Goal: Information Seeking & Learning: Learn about a topic

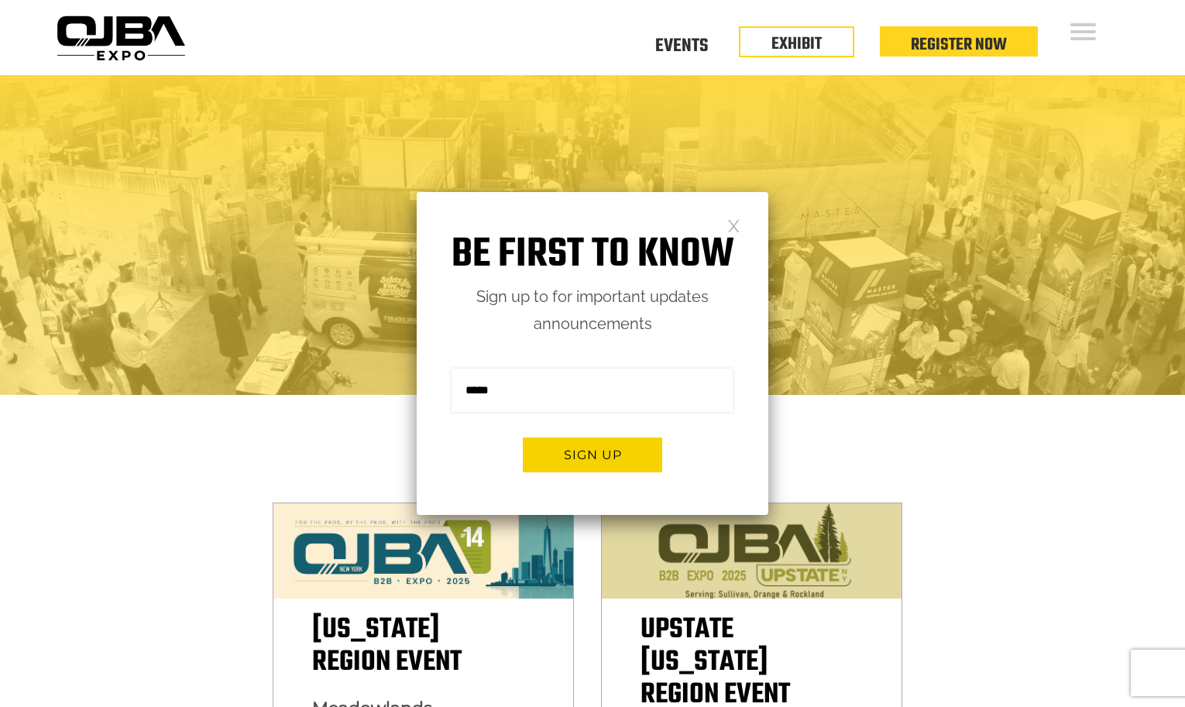
click at [734, 225] on link at bounding box center [733, 224] width 13 height 13
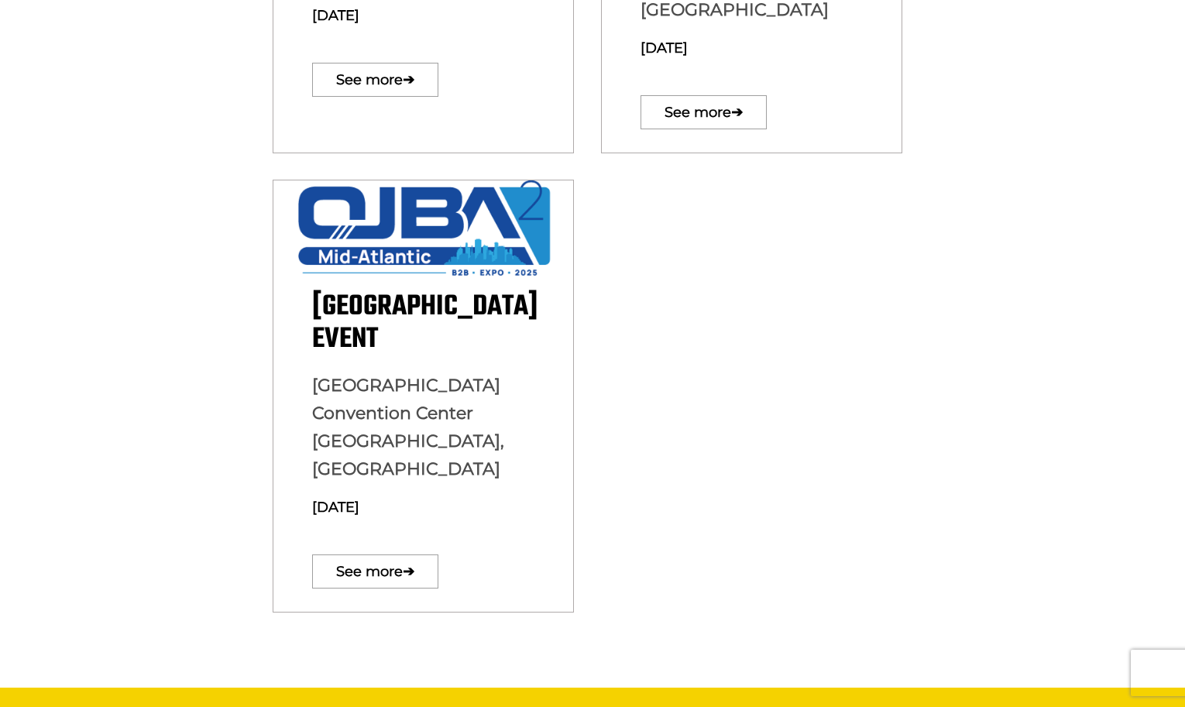
scroll to position [832, 0]
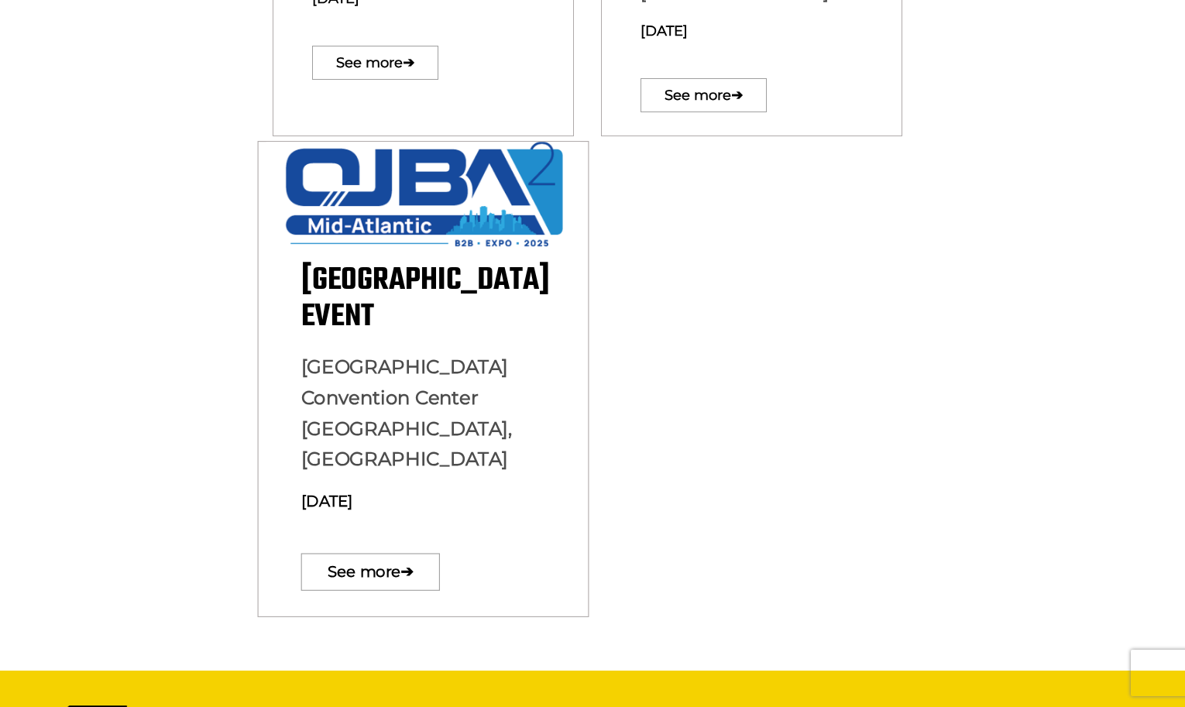
click at [396, 257] on span "[GEOGRAPHIC_DATA] Event" at bounding box center [425, 299] width 249 height 84
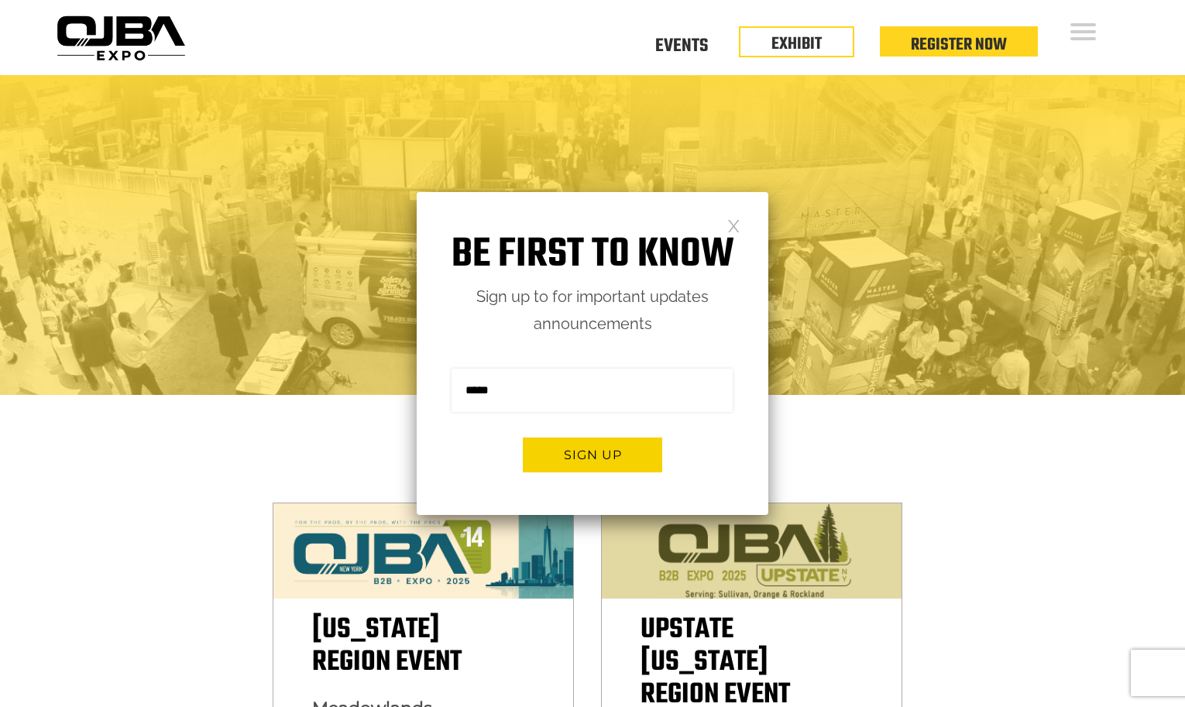
click at [734, 223] on link at bounding box center [733, 224] width 13 height 13
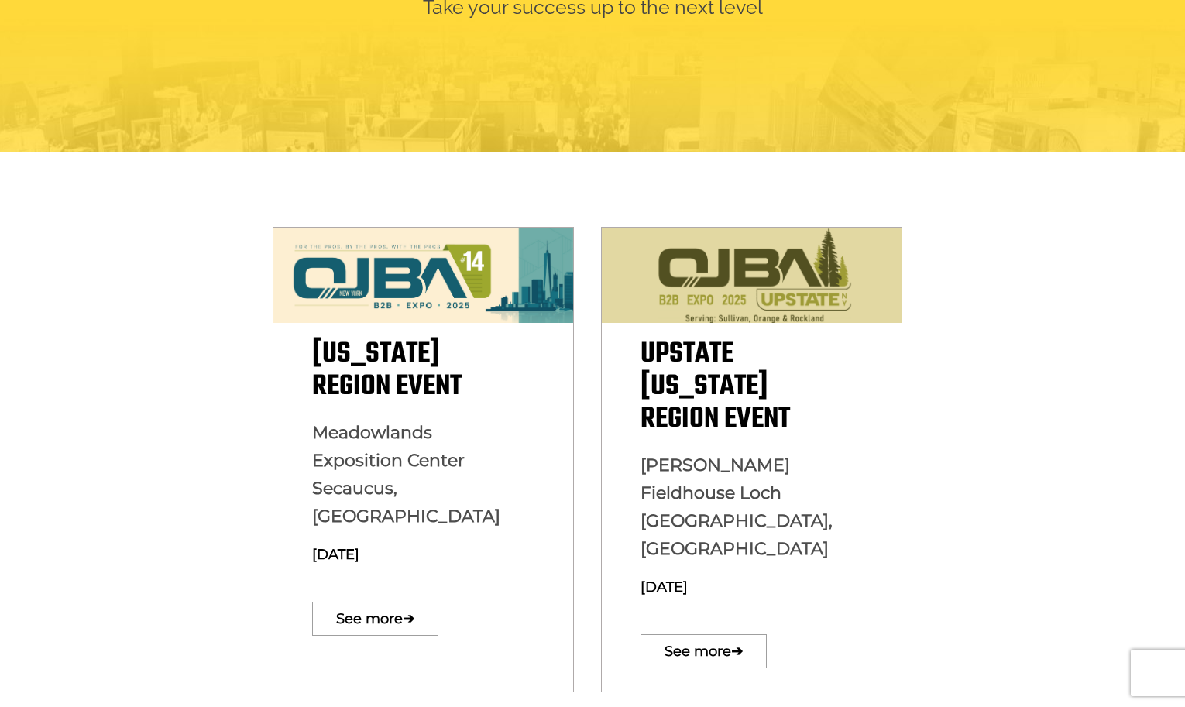
scroll to position [276, 0]
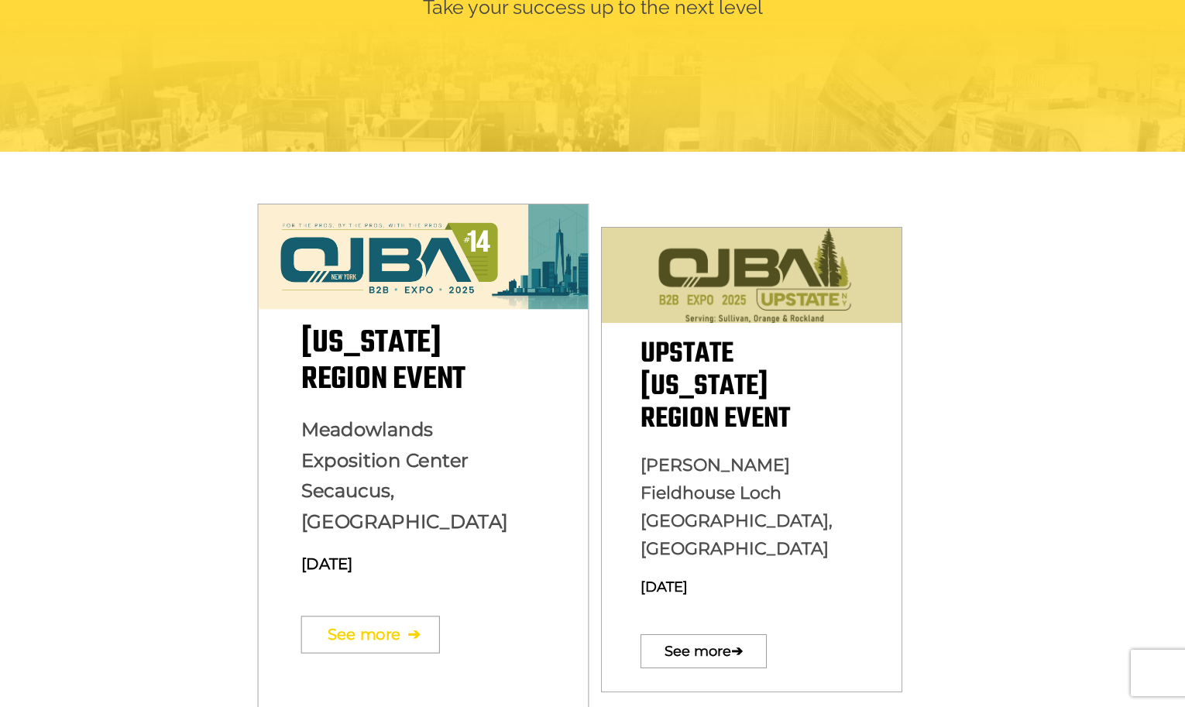
click at [376, 616] on link "See more ➔" at bounding box center [370, 634] width 139 height 37
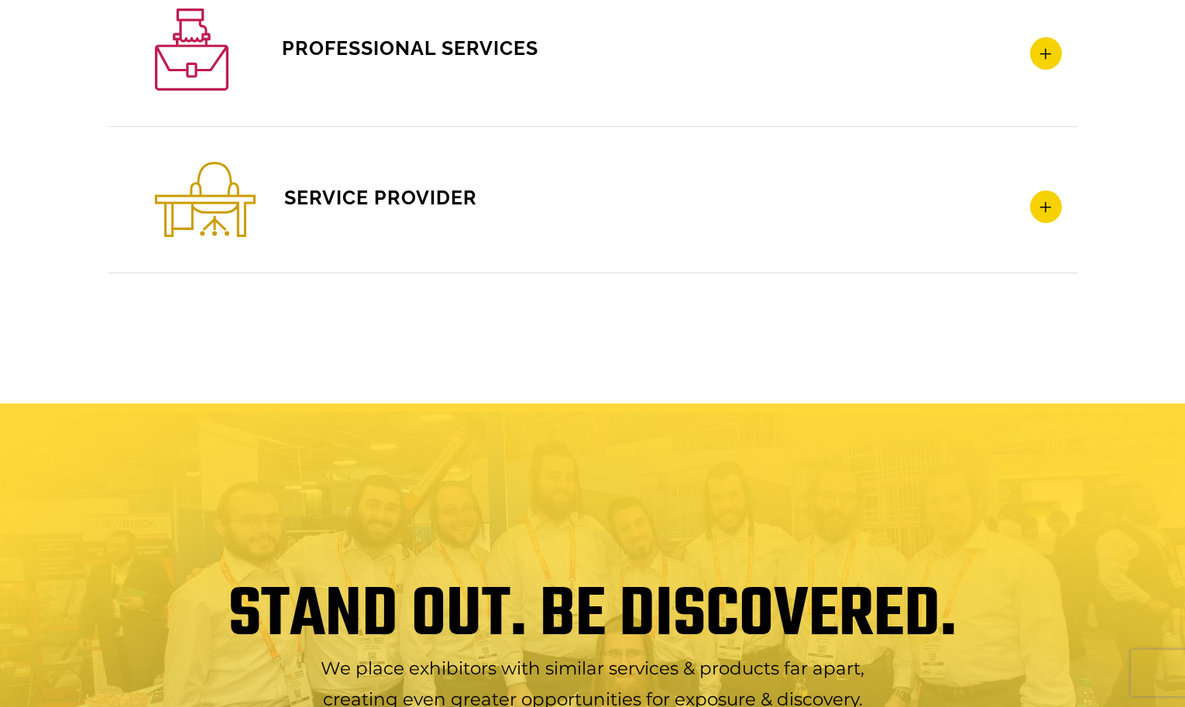
scroll to position [2731, 0]
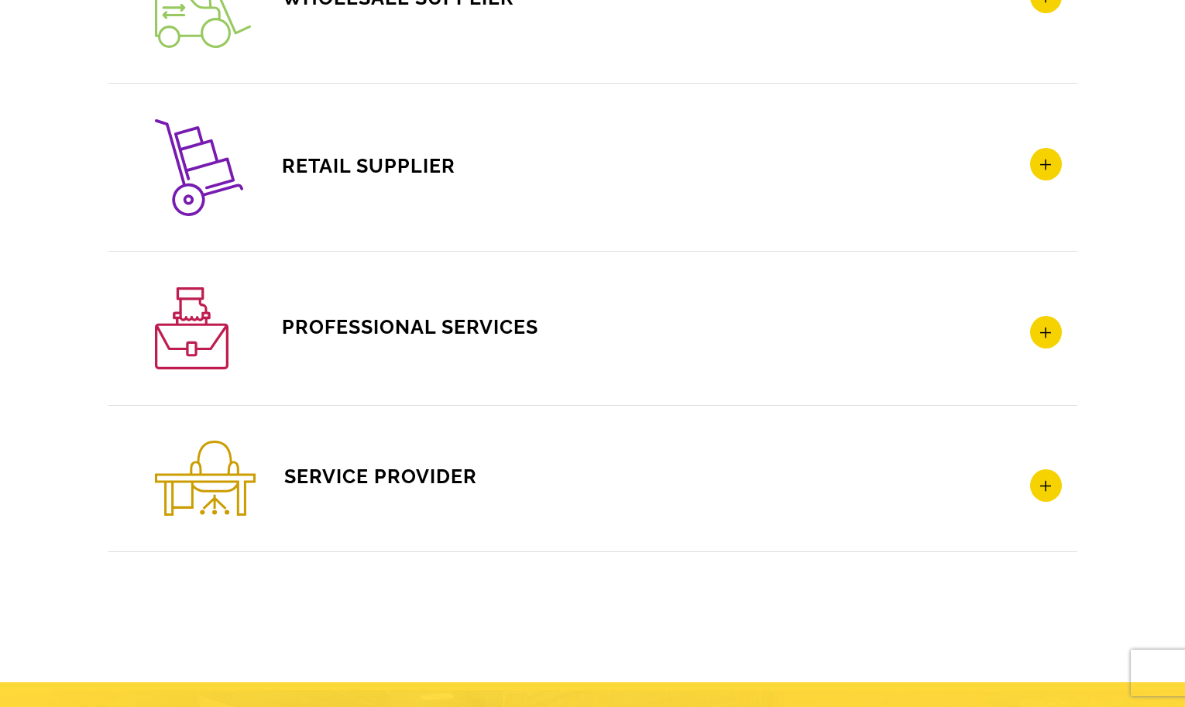
click at [1047, 480] on icon at bounding box center [1046, 485] width 32 height 33
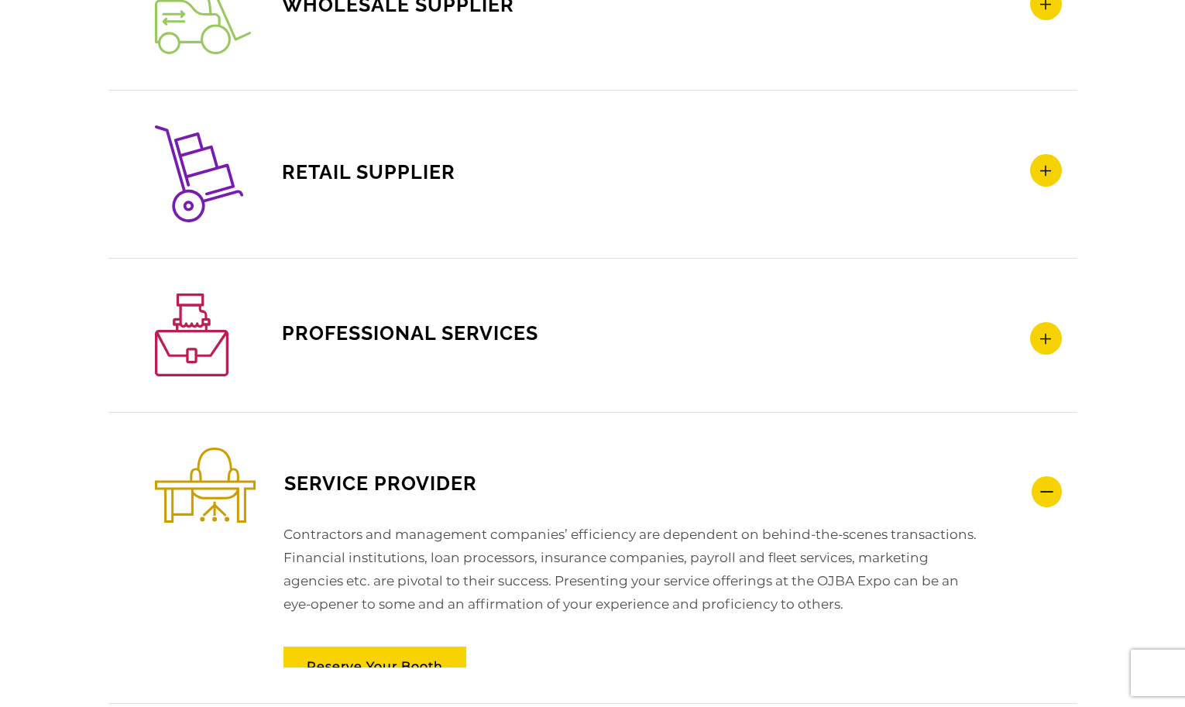
scroll to position [2325, 0]
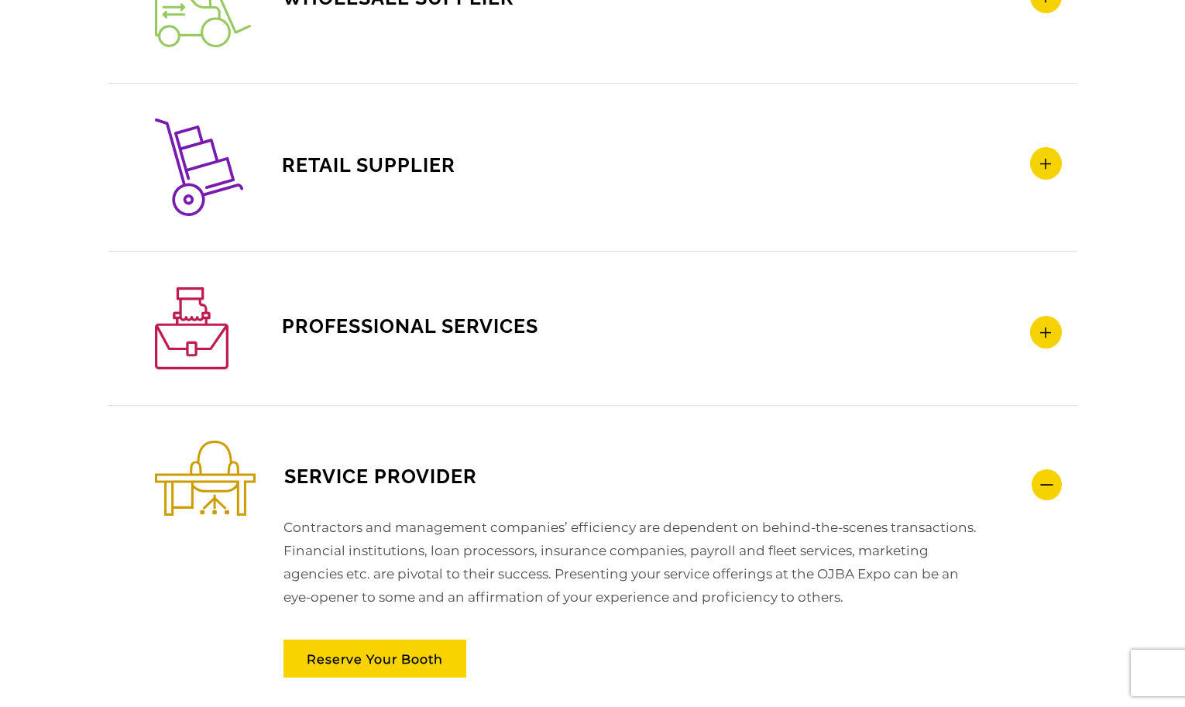
click at [1043, 332] on icon at bounding box center [1046, 332] width 32 height 33
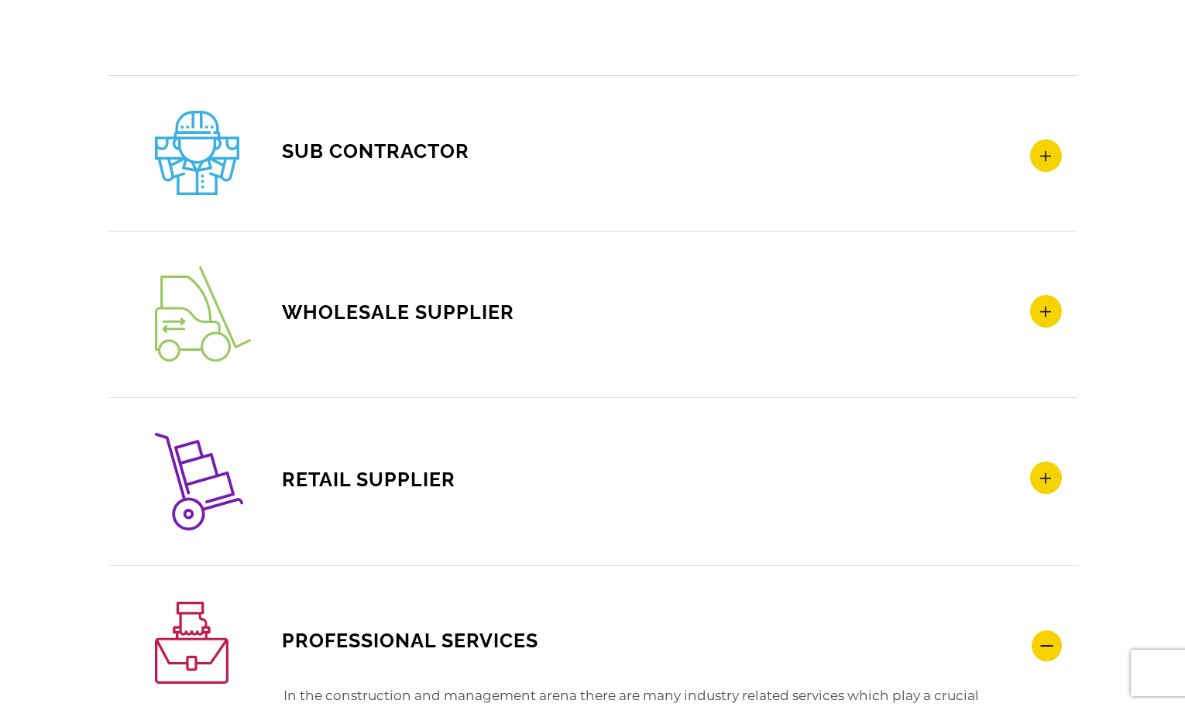
scroll to position [2008, 0]
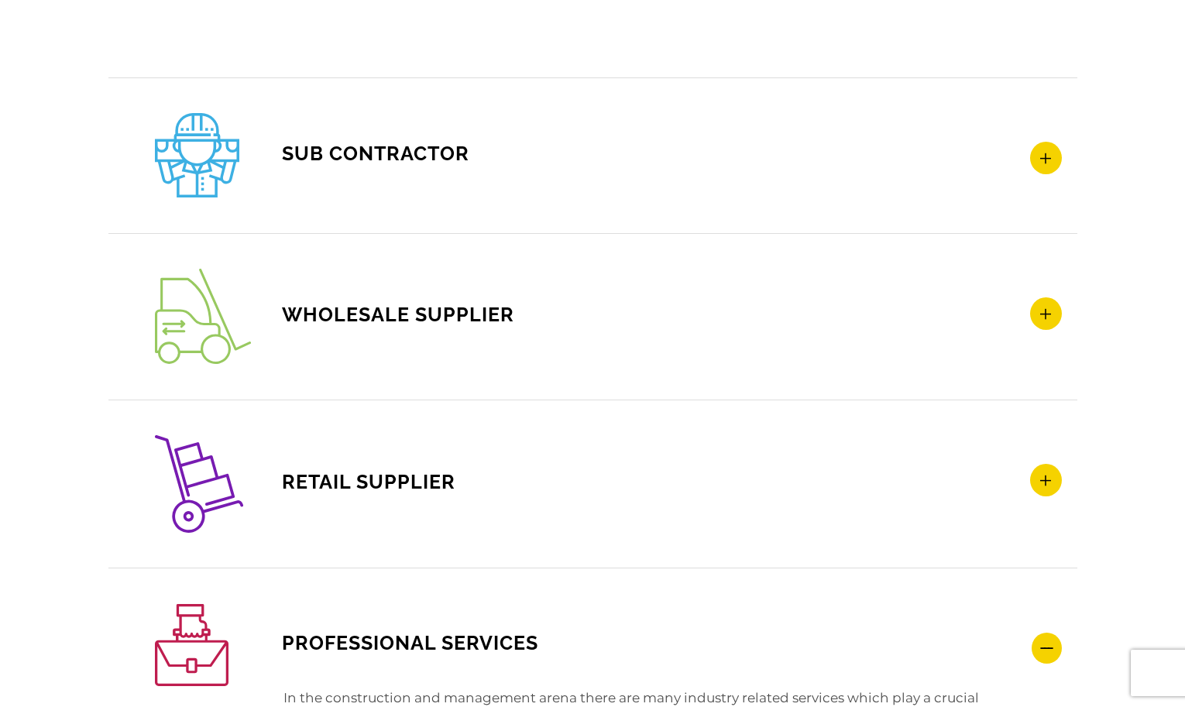
click at [1044, 471] on icon at bounding box center [1046, 480] width 32 height 33
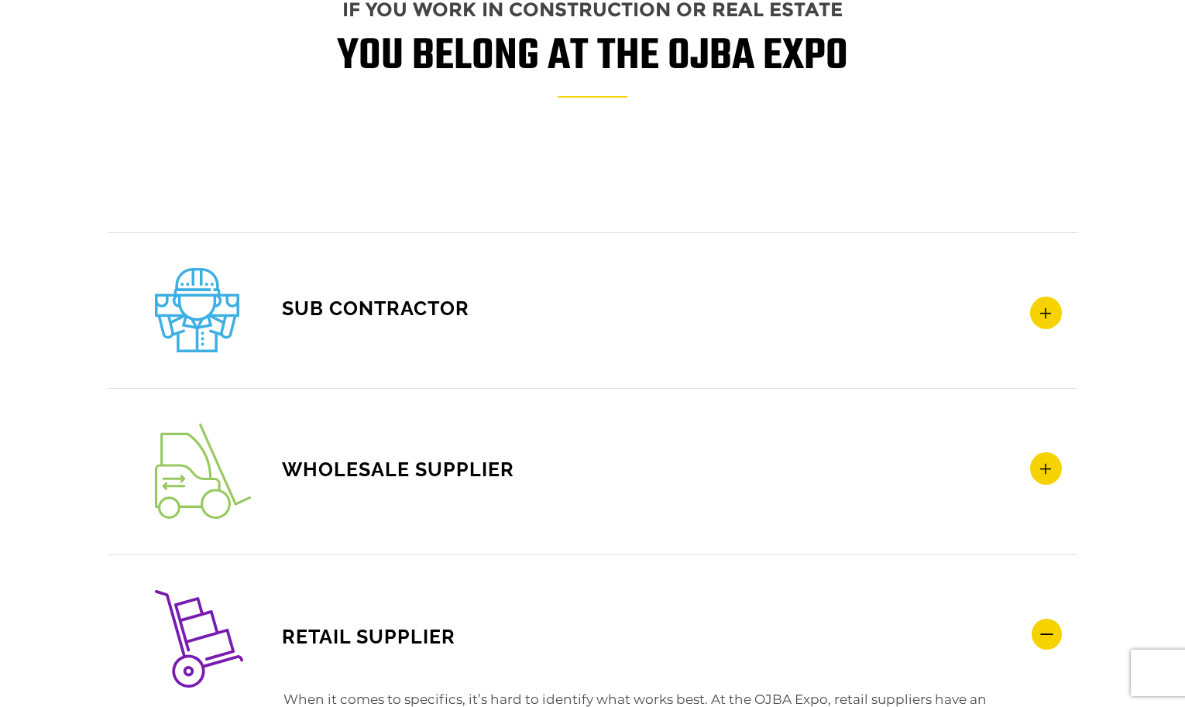
click at [1050, 473] on icon at bounding box center [1046, 468] width 32 height 33
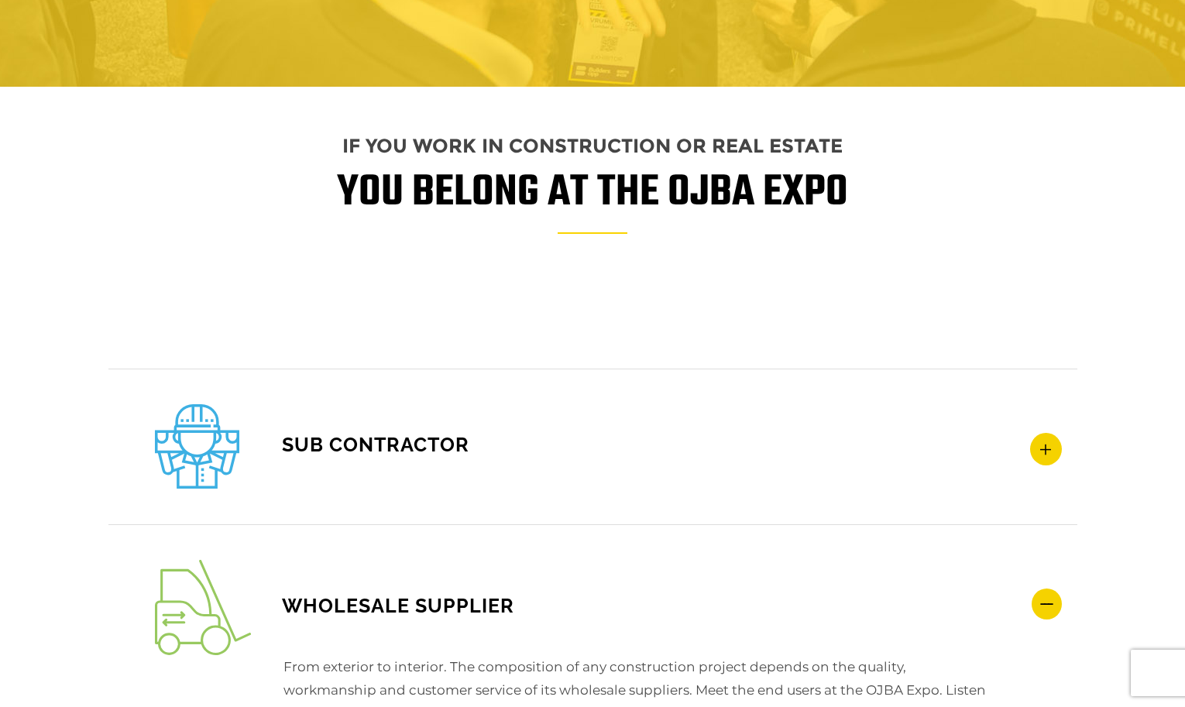
scroll to position [1710, 0]
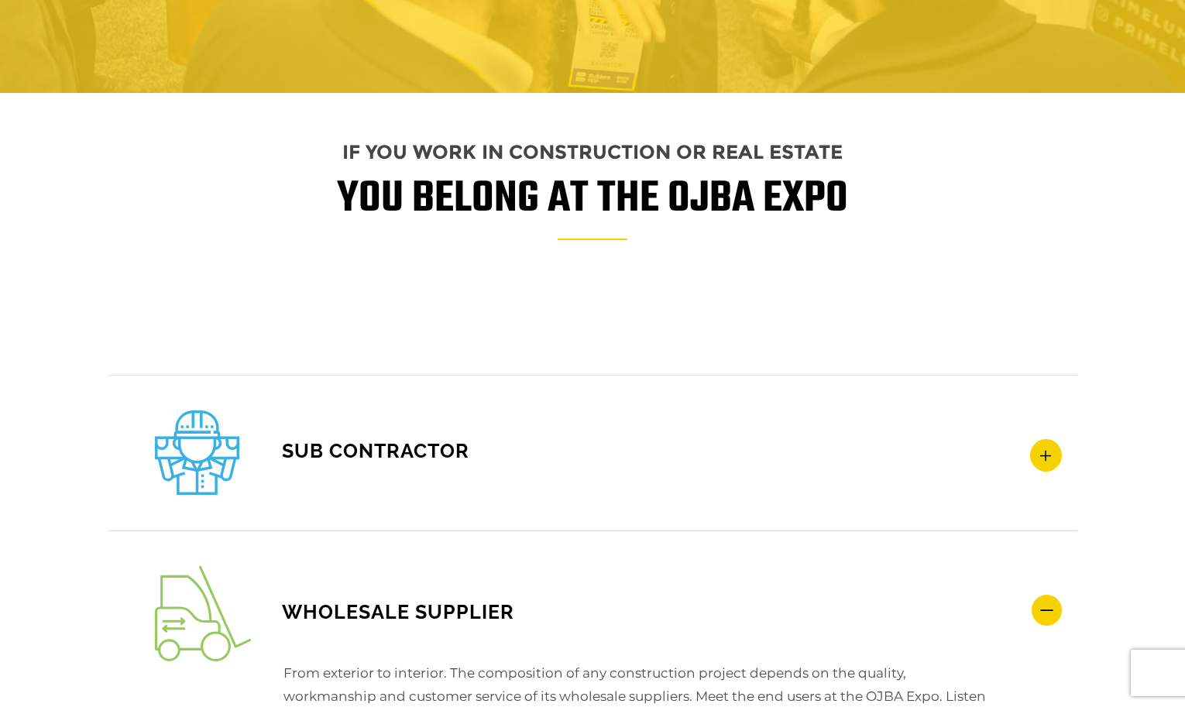
click at [1060, 447] on icon at bounding box center [1046, 455] width 32 height 33
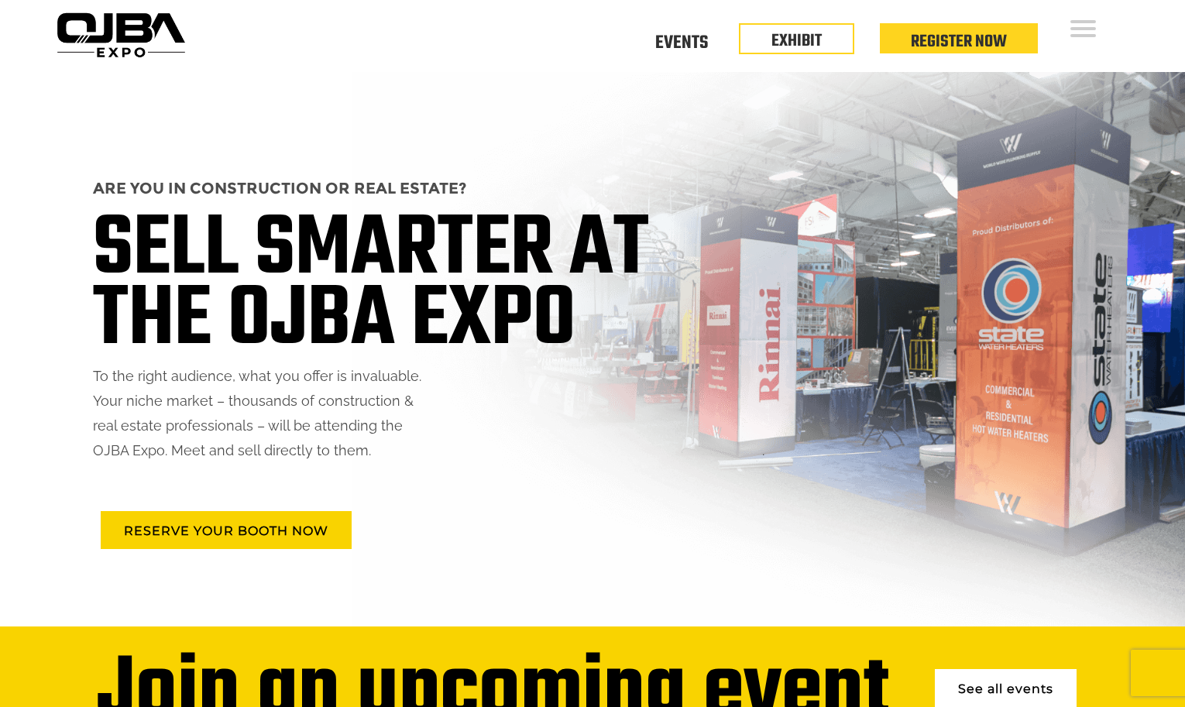
scroll to position [0, 0]
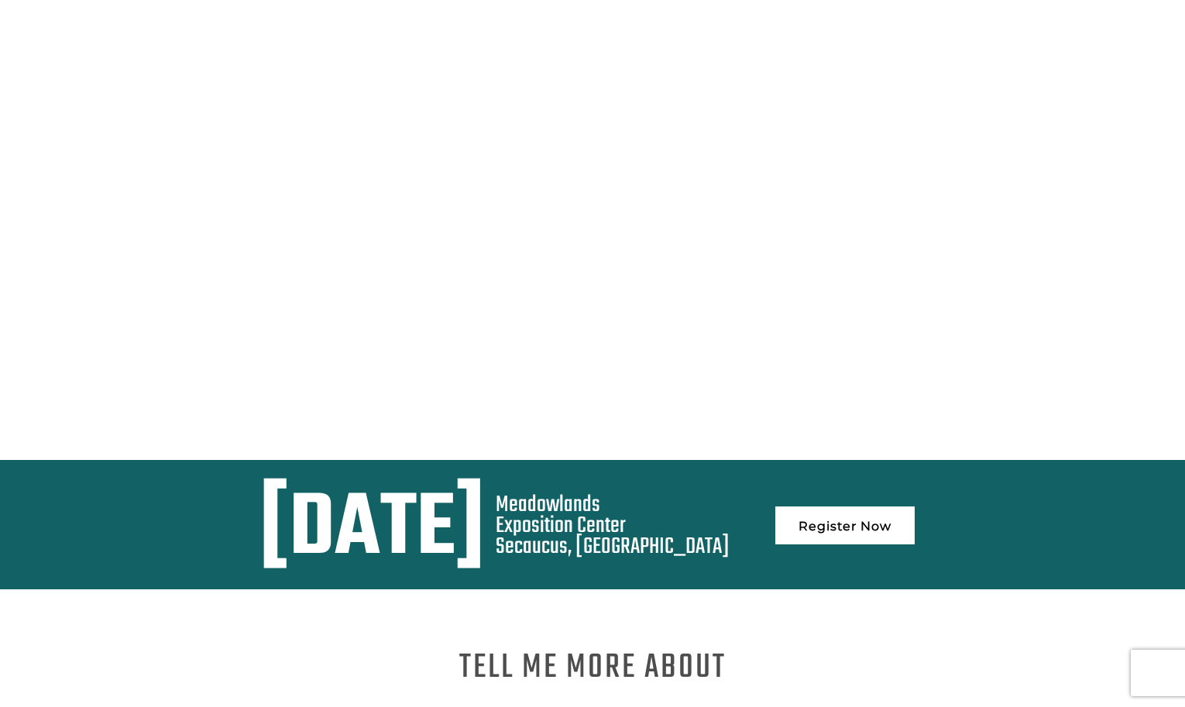
scroll to position [246, 0]
